Goal: Task Accomplishment & Management: Complete application form

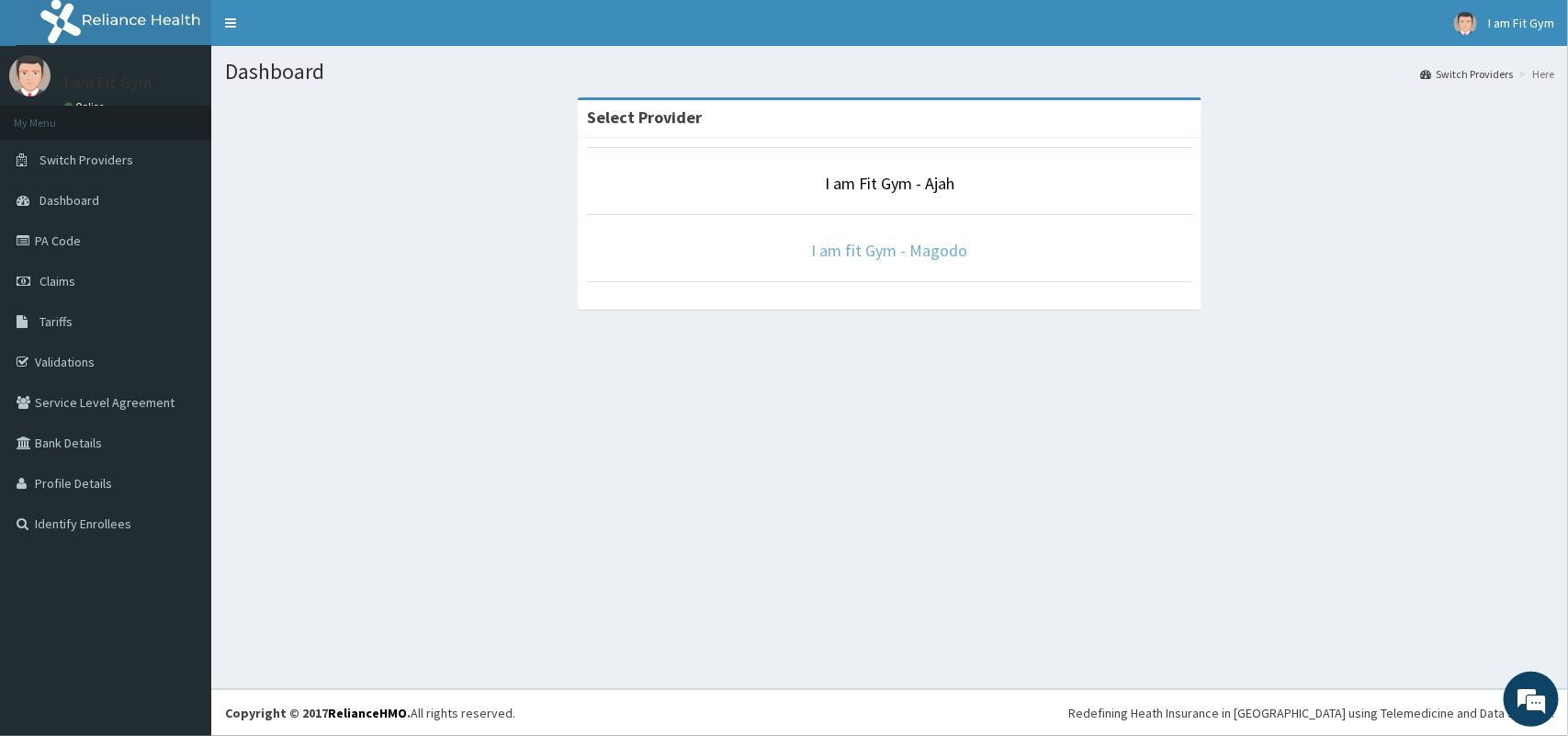
click at [852, 241] on link "I am fit Gym - Magodo" at bounding box center [890, 250] width 156 height 21
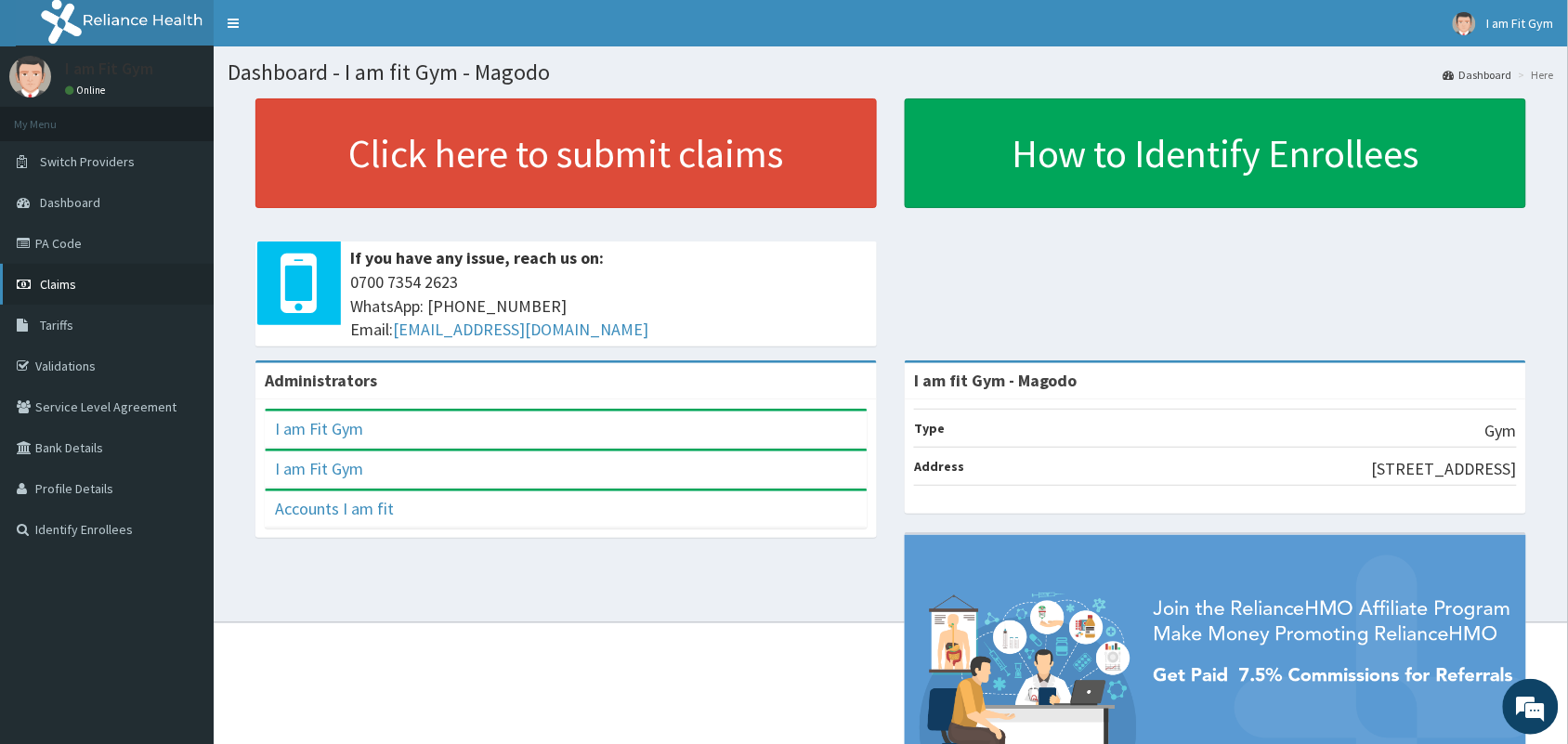
click at [84, 275] on link "Claims" at bounding box center [107, 284] width 214 height 41
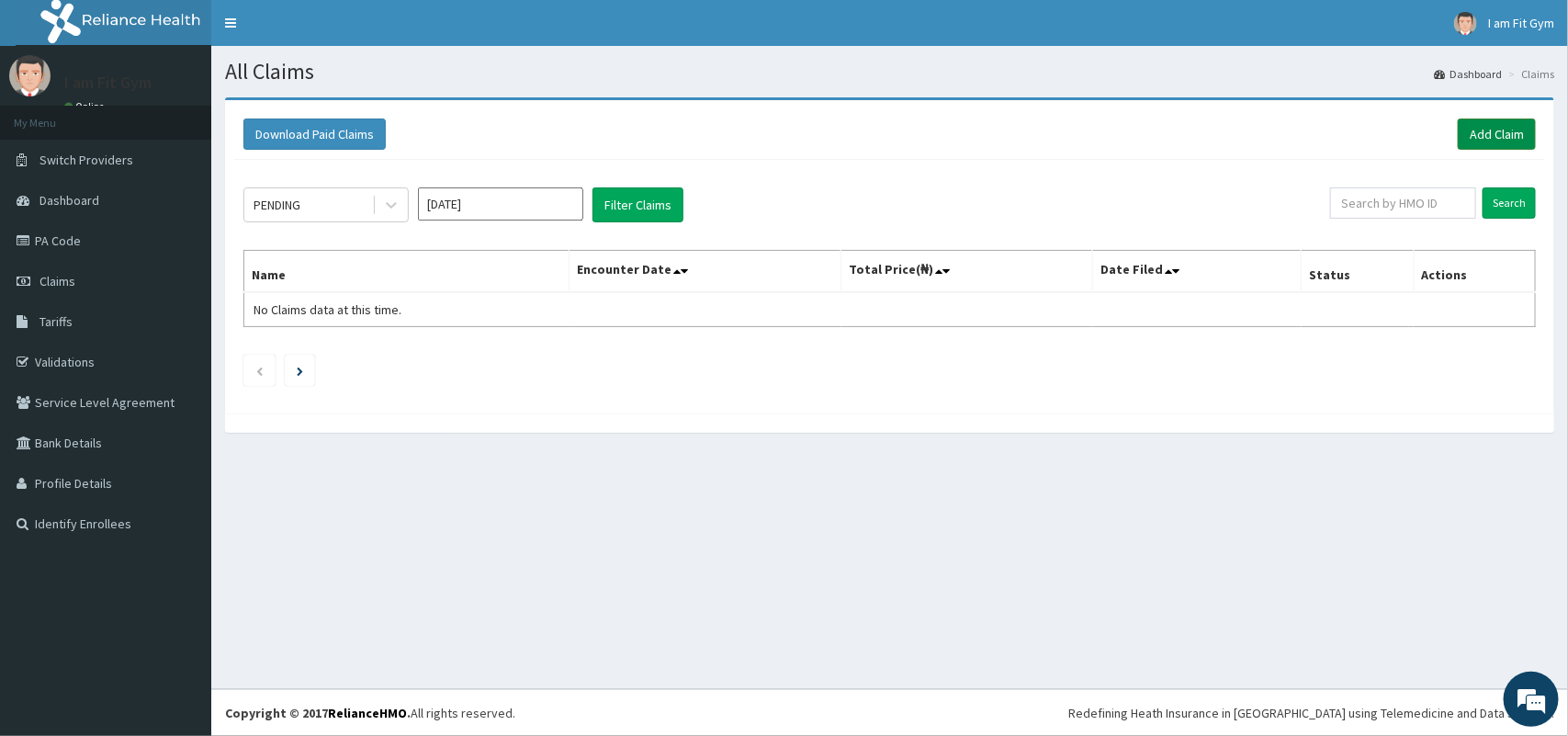
click at [1491, 140] on link "Add Claim" at bounding box center [1496, 133] width 78 height 31
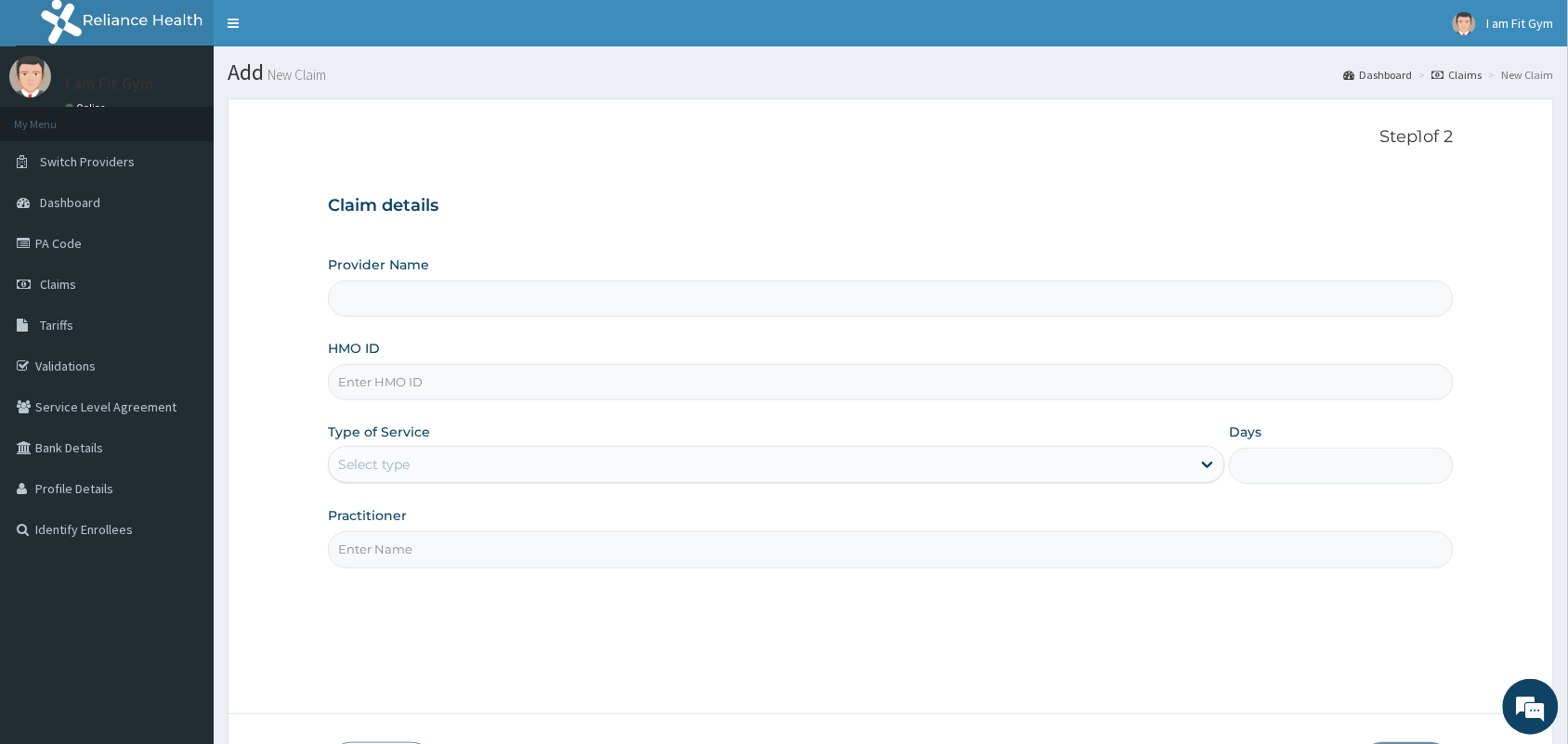
type input "I am fit Gym - Magodo"
type input "1"
click at [399, 383] on input "HMO ID" at bounding box center [890, 382] width 1126 height 36
type input "nhy/10040/a"
click at [373, 553] on input "Practitioner" at bounding box center [890, 549] width 1126 height 36
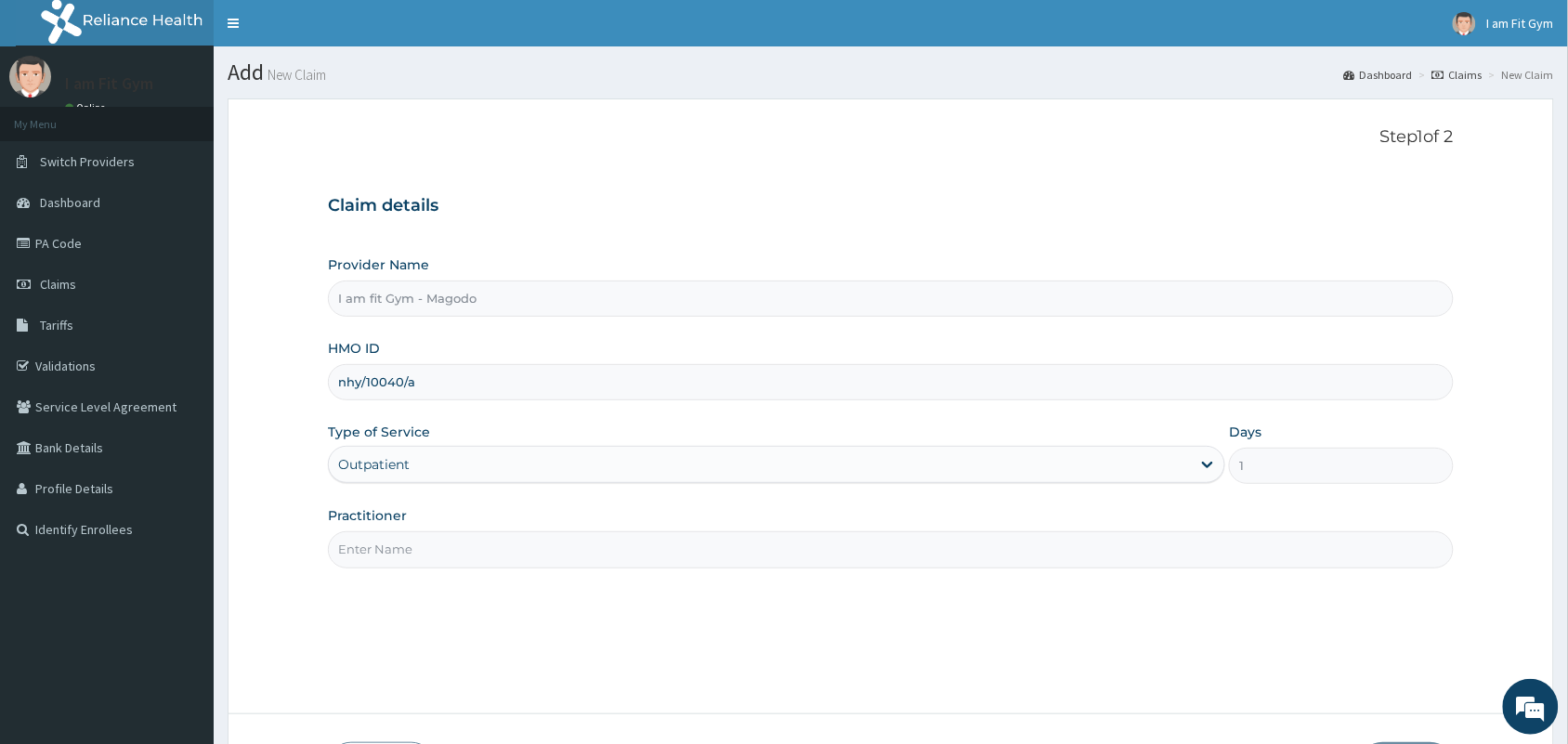
type input "RAZZIE"
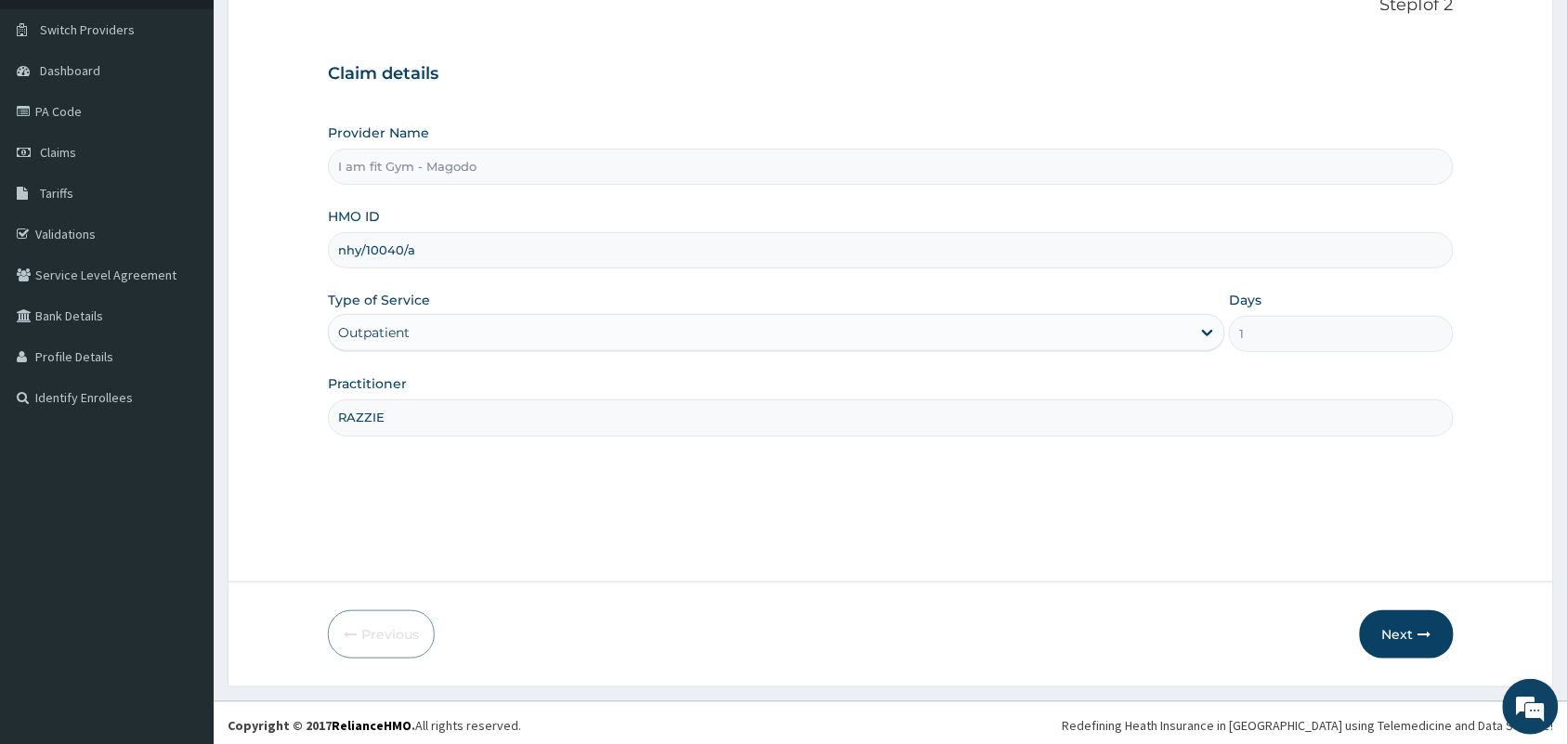
scroll to position [137, 0]
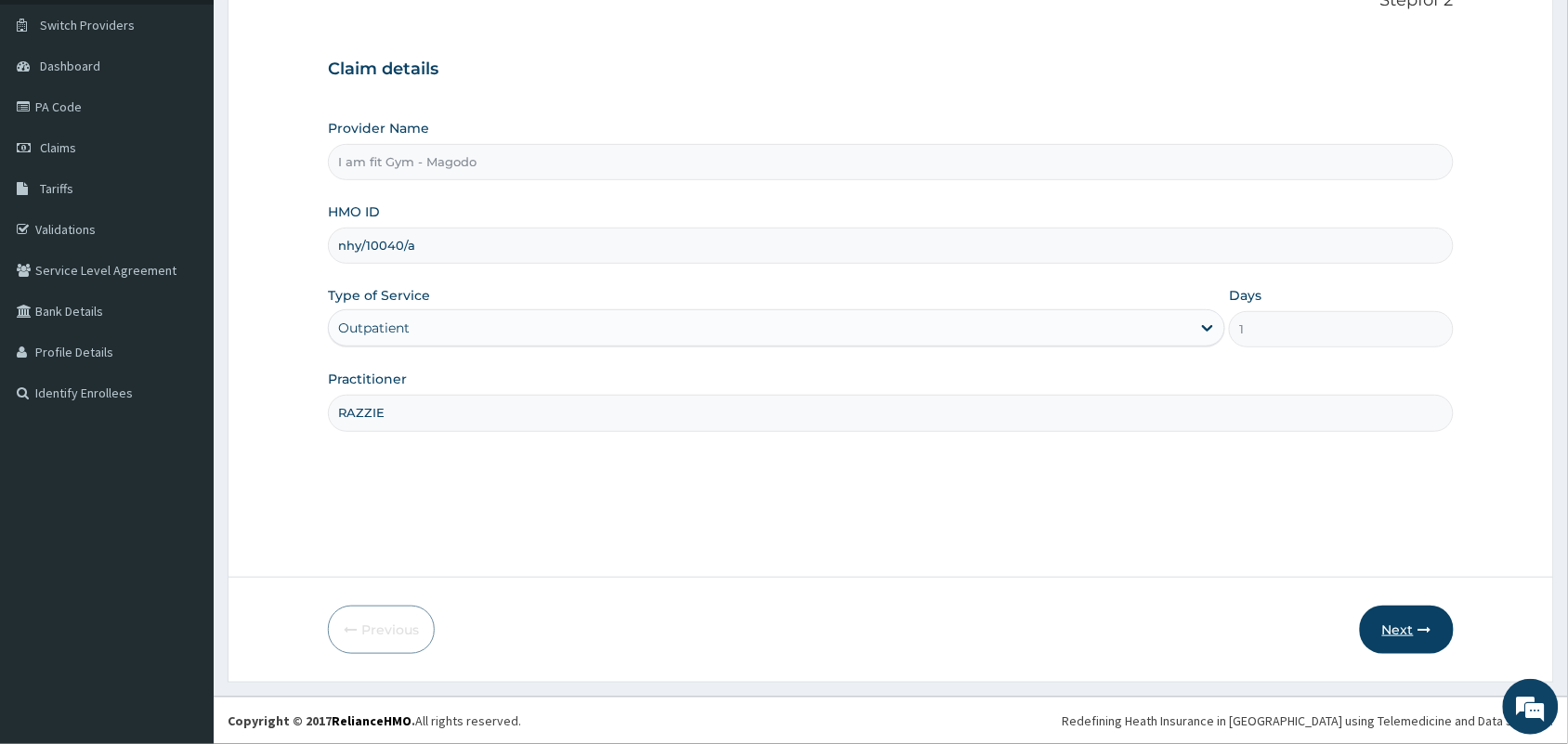
click at [1401, 625] on button "Next" at bounding box center [1407, 629] width 94 height 49
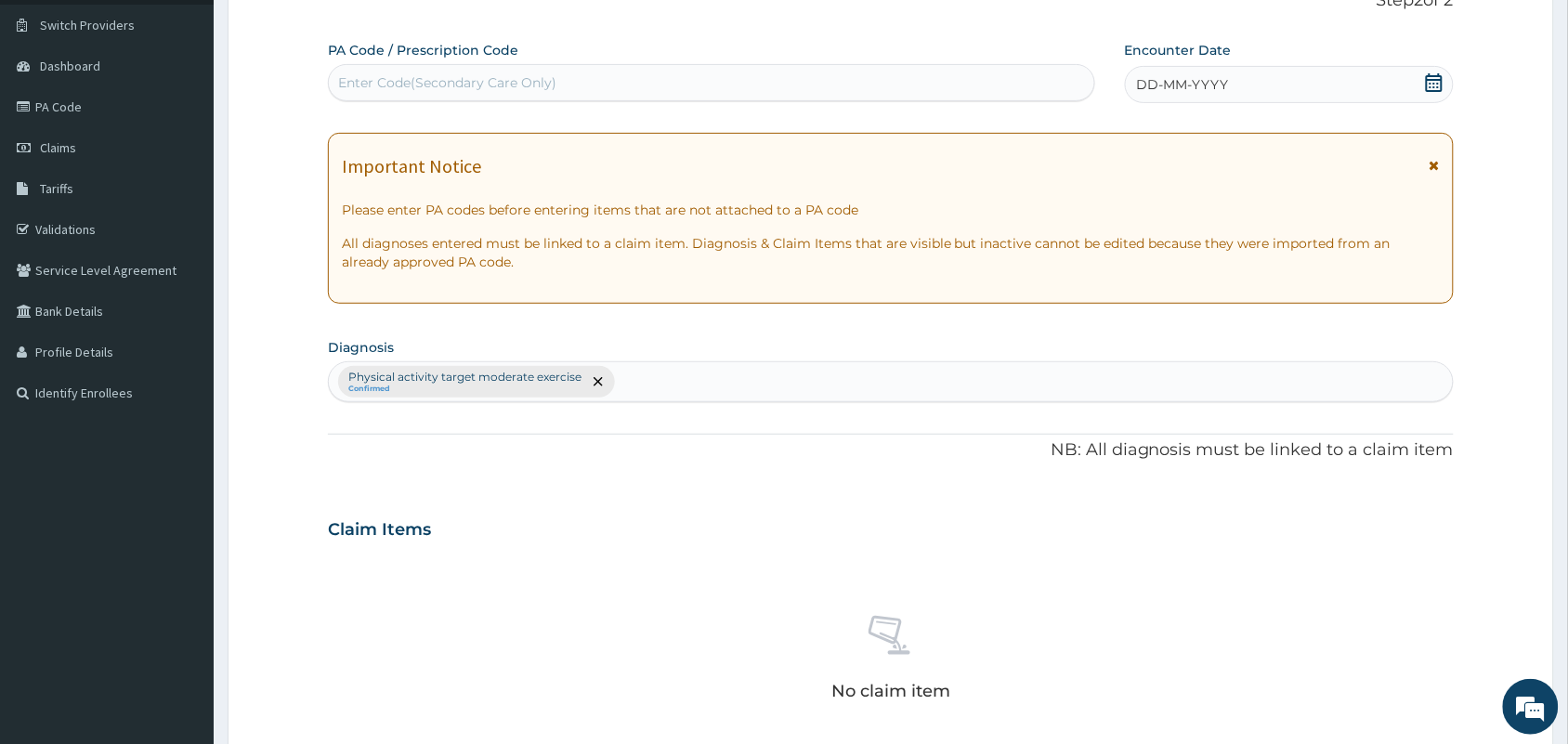
click at [389, 77] on div "Enter Code(Secondary Care Only)" at bounding box center [447, 82] width 219 height 18
type input "PA/4ED094"
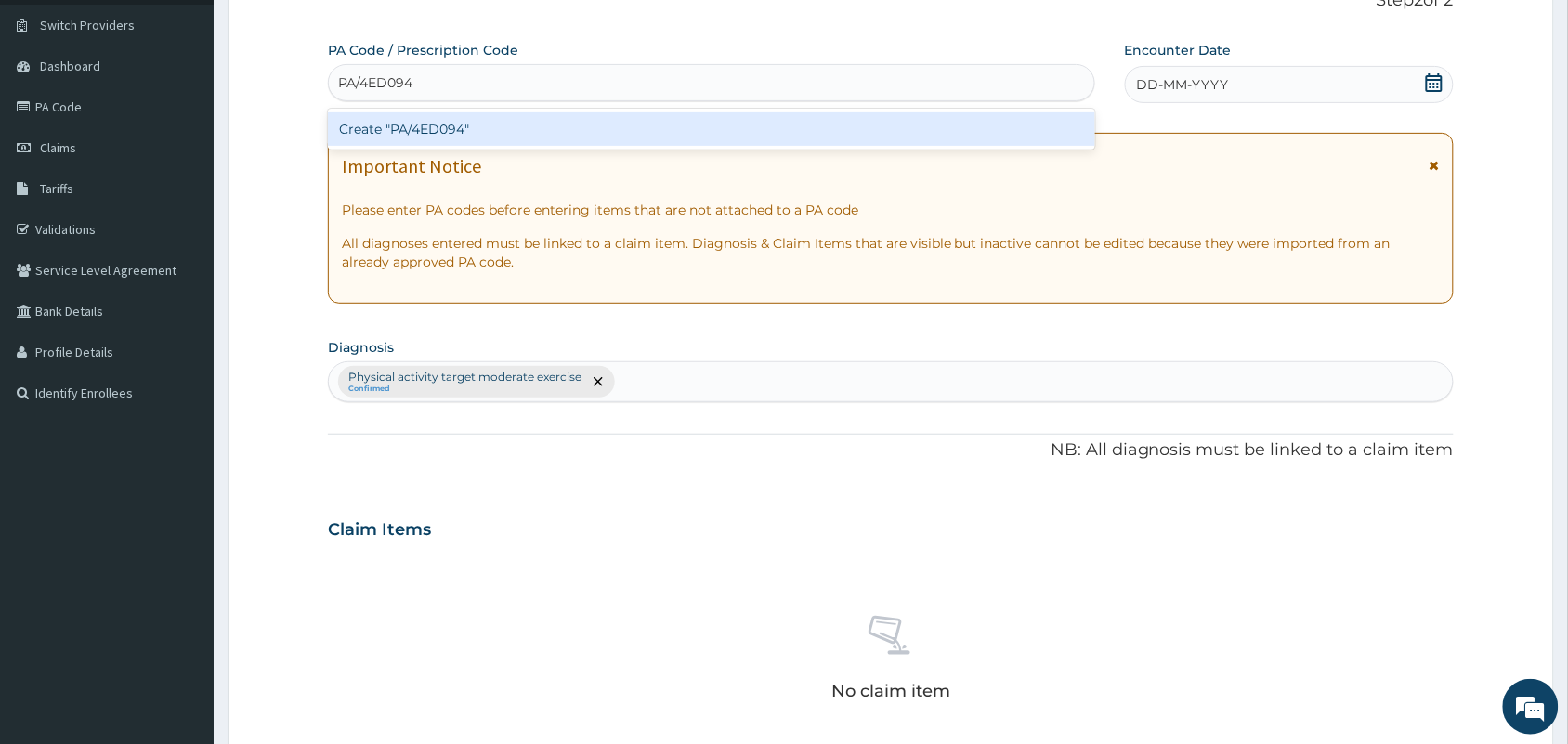
click at [443, 132] on div "Create "PA/4ED094"" at bounding box center [710, 129] width 767 height 33
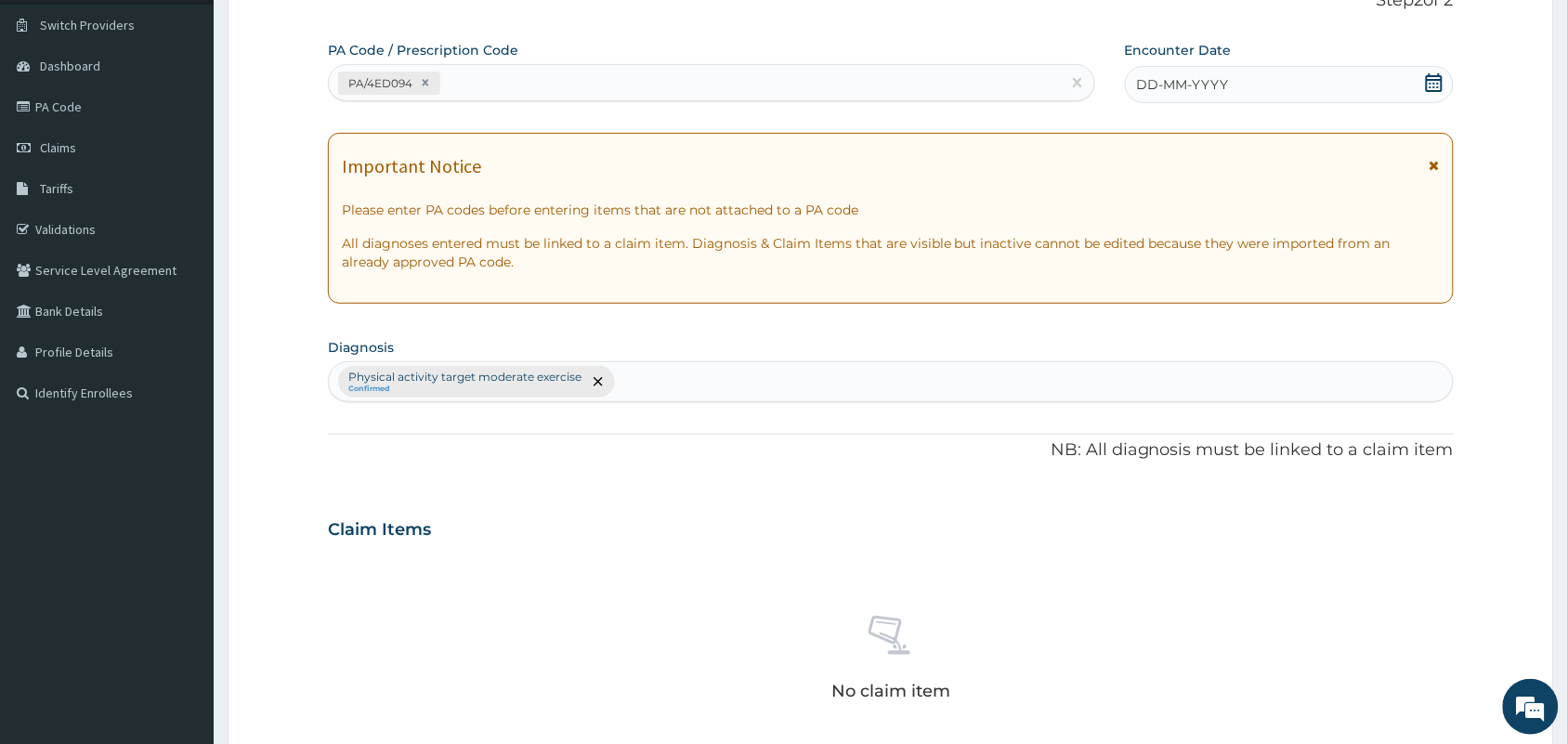
click at [1186, 84] on span "DD-MM-YYYY" at bounding box center [1182, 84] width 92 height 18
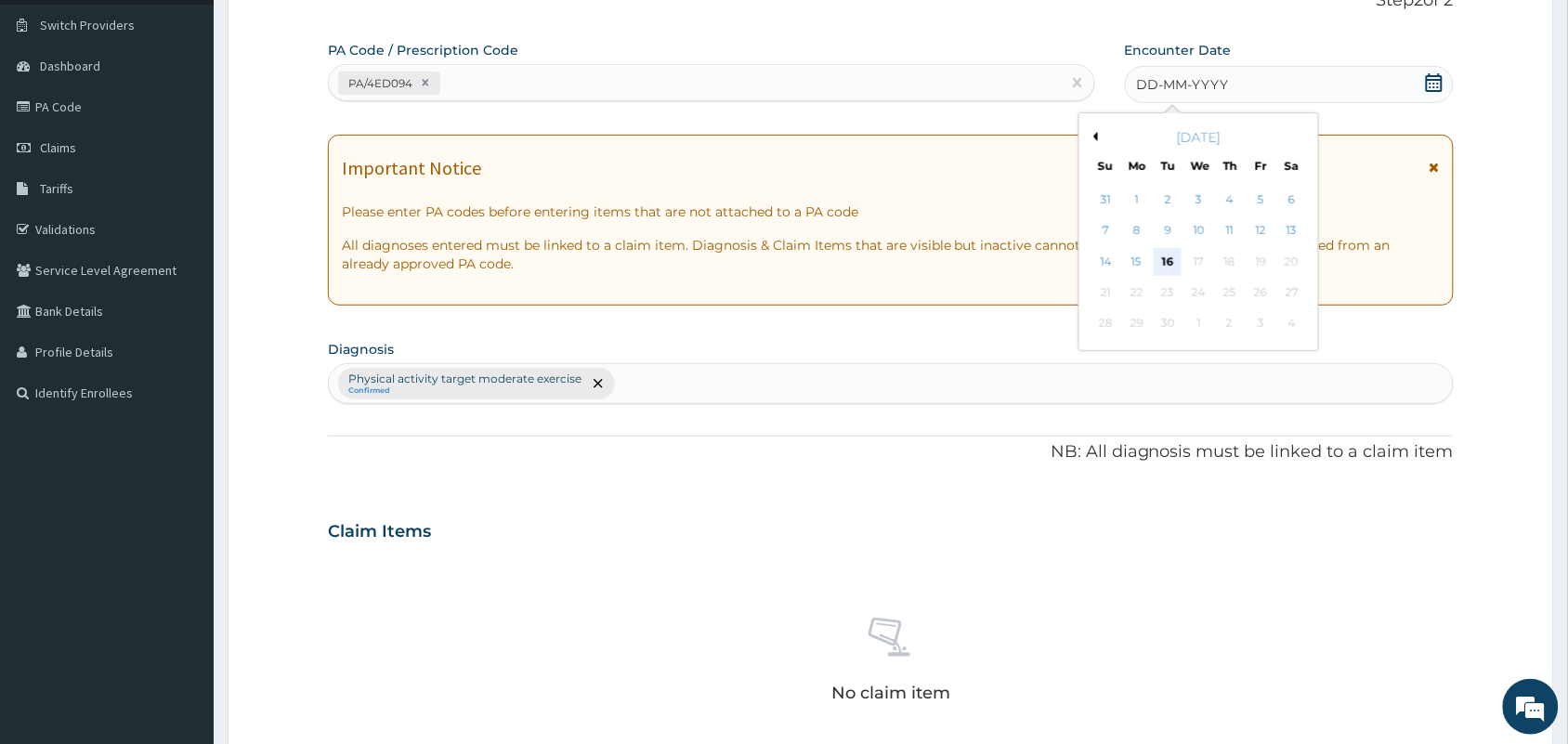
click at [1163, 257] on div "16" at bounding box center [1167, 262] width 28 height 28
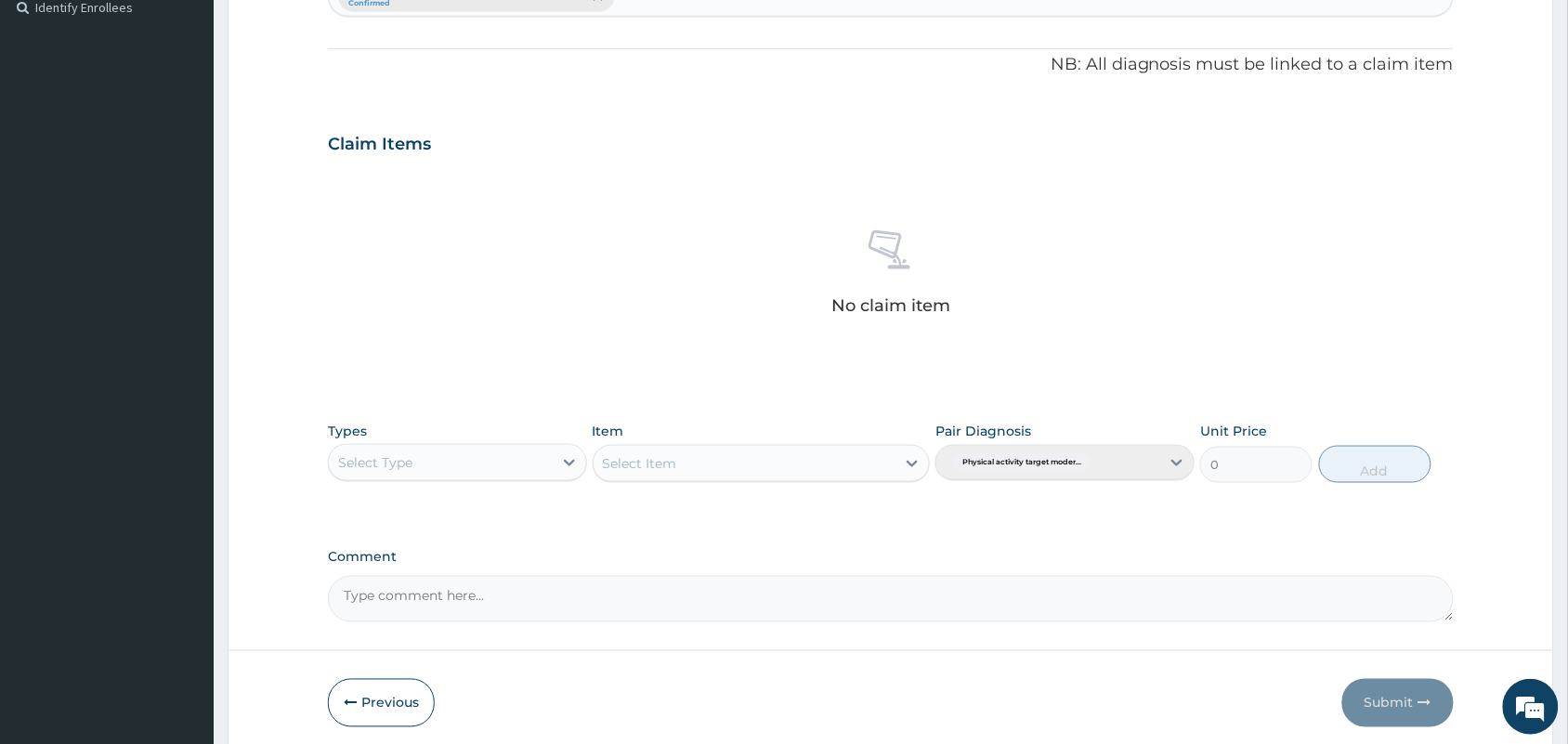
scroll to position [596, 0]
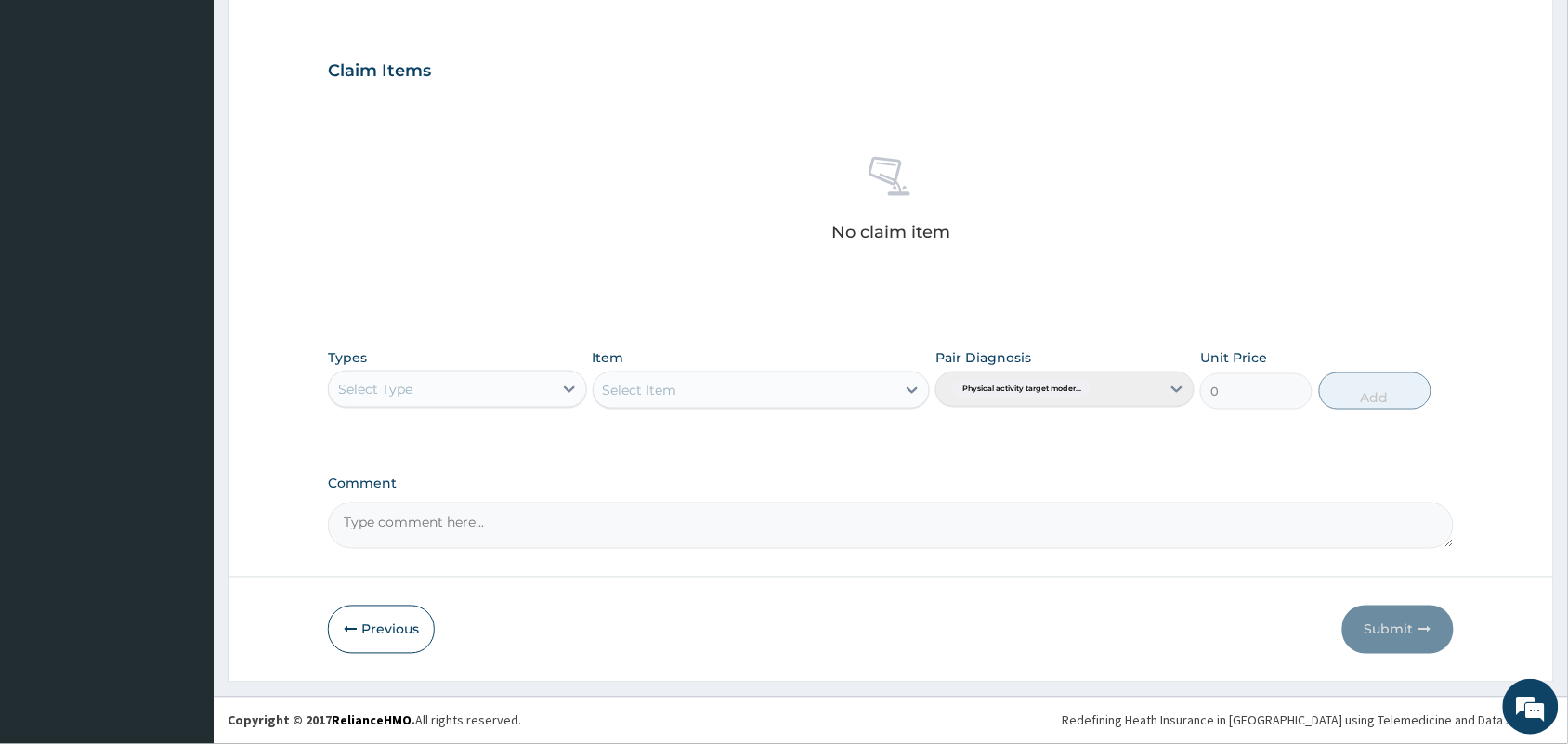
click at [421, 394] on div "Select Type" at bounding box center [440, 389] width 223 height 30
type input "gy"
click at [416, 437] on div "Gym" at bounding box center [456, 436] width 259 height 33
click at [725, 392] on div "Select Item" at bounding box center [744, 390] width 303 height 30
click at [696, 422] on div "PER SESSION" at bounding box center [761, 436] width 338 height 33
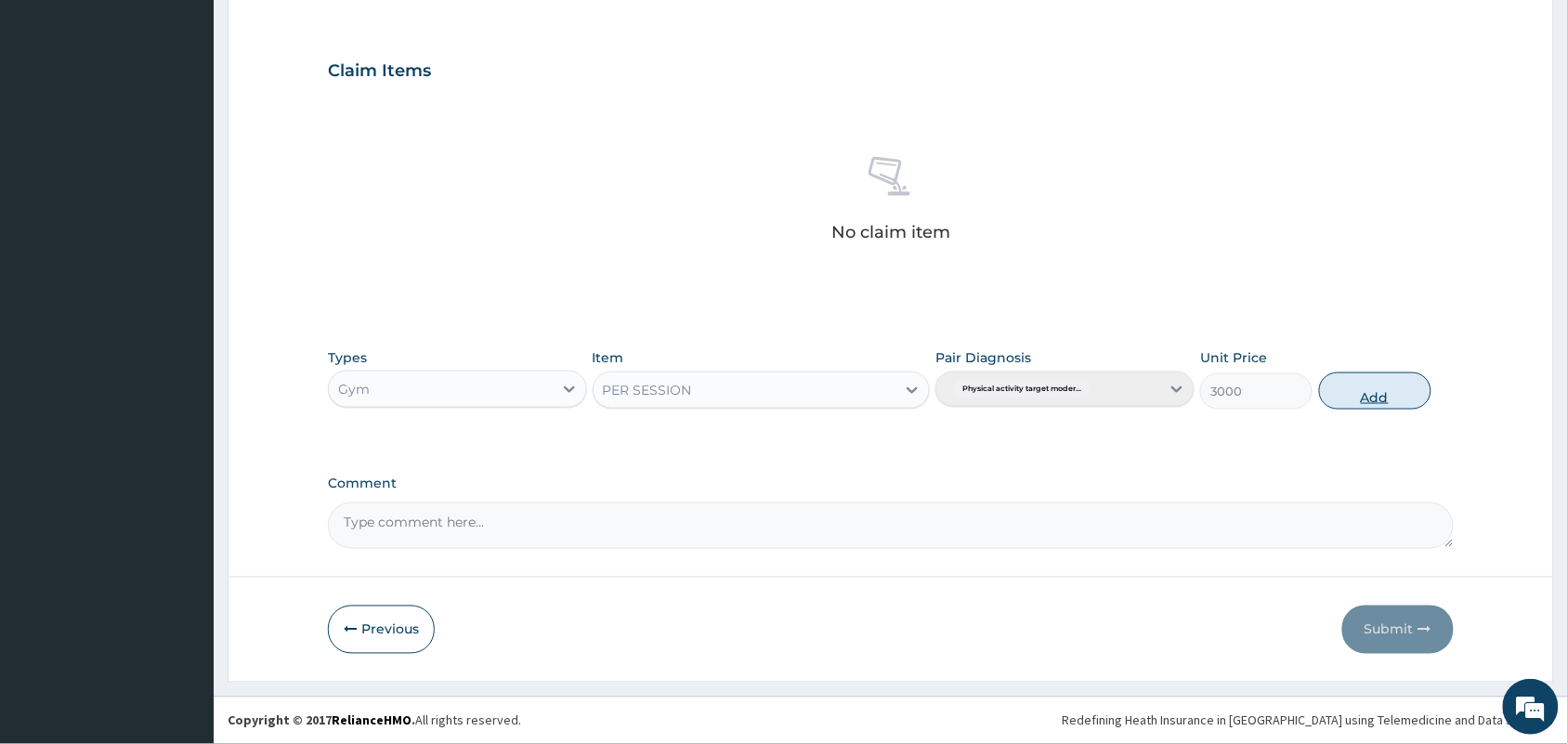
click at [1403, 384] on button "Add" at bounding box center [1375, 391] width 113 height 37
type input "0"
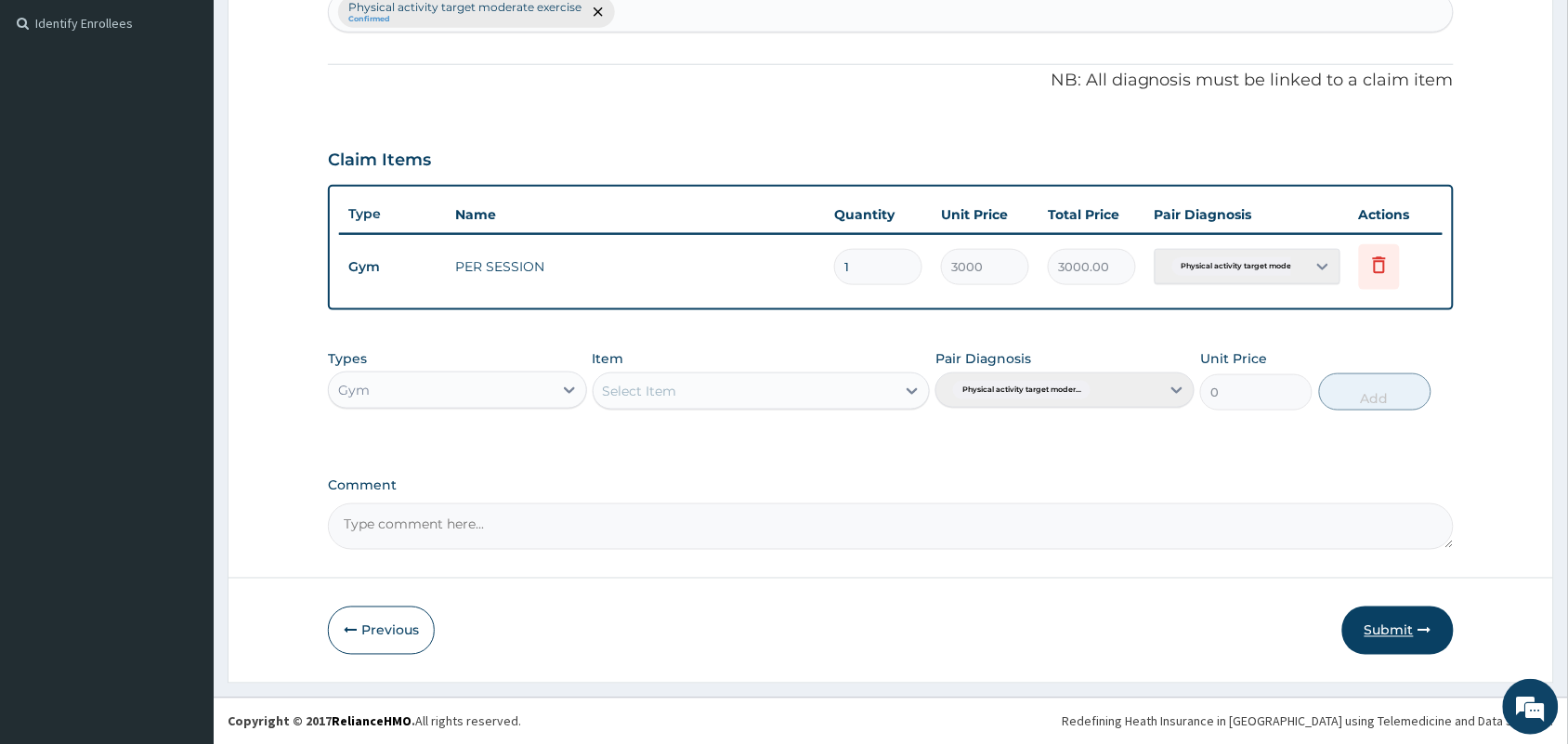
click at [1417, 615] on button "Submit" at bounding box center [1397, 630] width 112 height 49
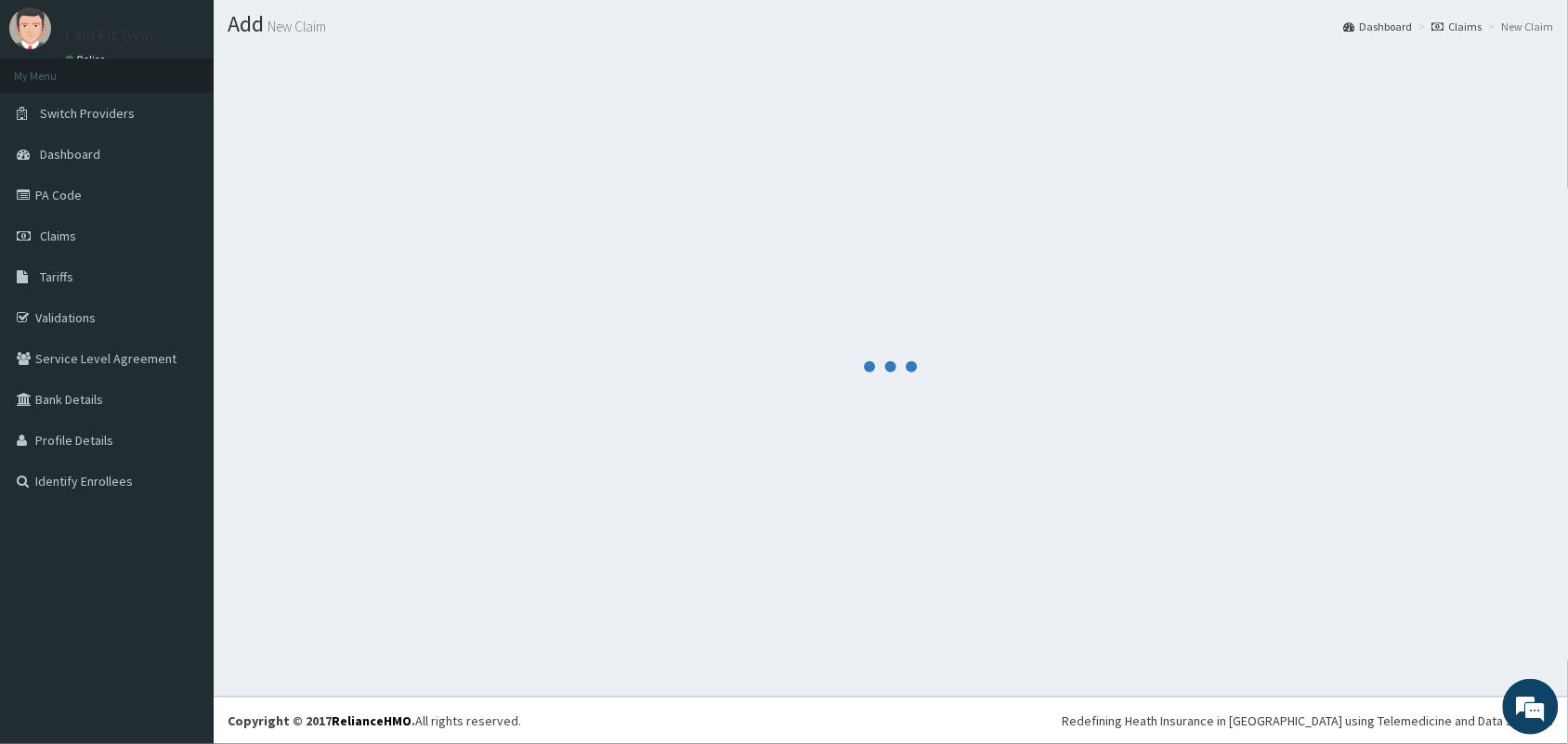
scroll to position [49, 0]
